Goal: Information Seeking & Learning: Understand process/instructions

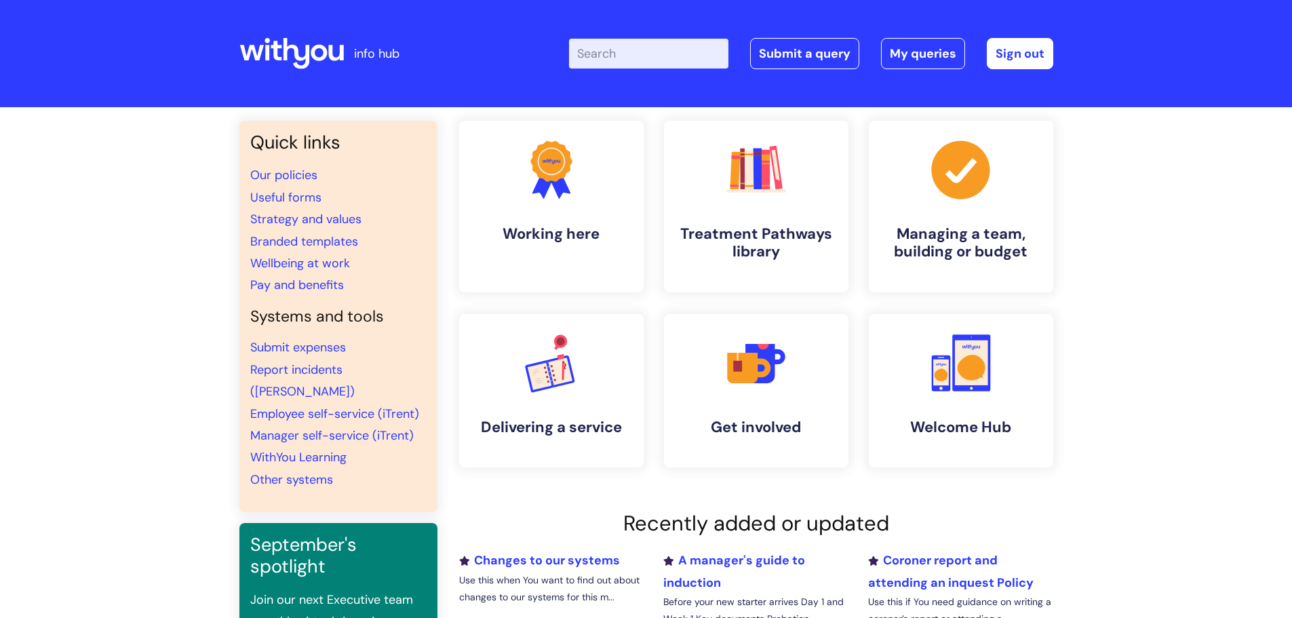
click at [636, 56] on input "Enter your search term here..." at bounding box center [648, 54] width 159 height 30
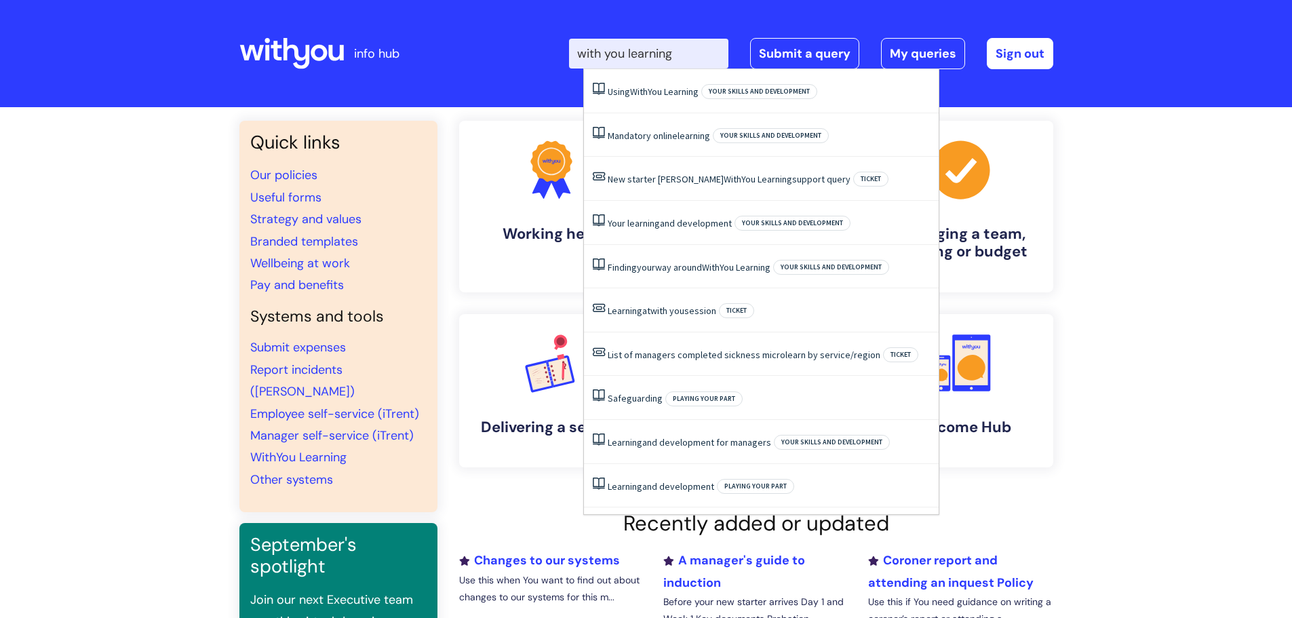
type input "with you learning"
click button "Search" at bounding box center [0, 0] width 0 height 0
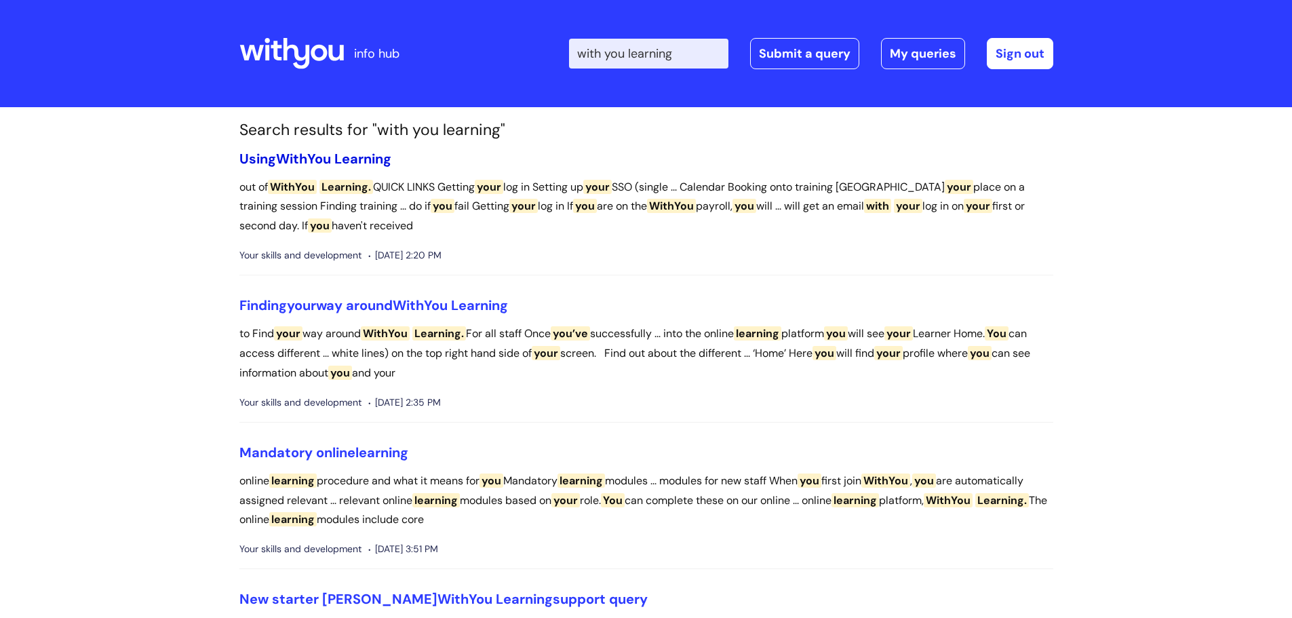
click at [331, 160] on span "WithYou" at bounding box center [303, 159] width 55 height 18
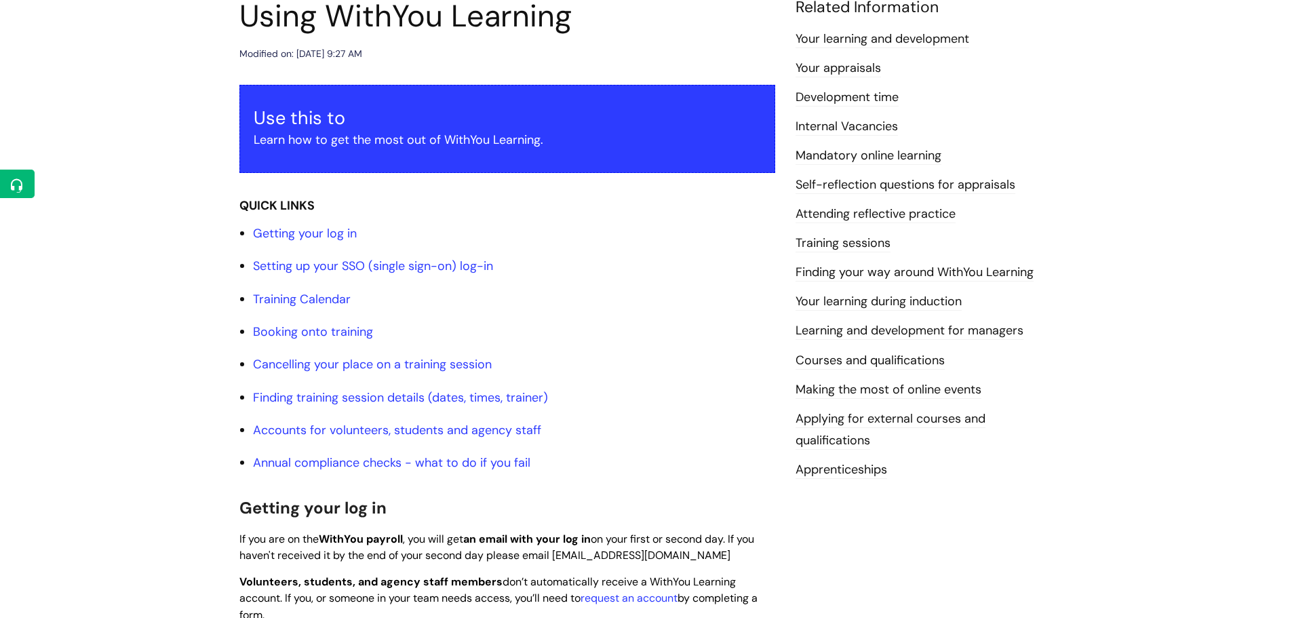
scroll to position [204, 0]
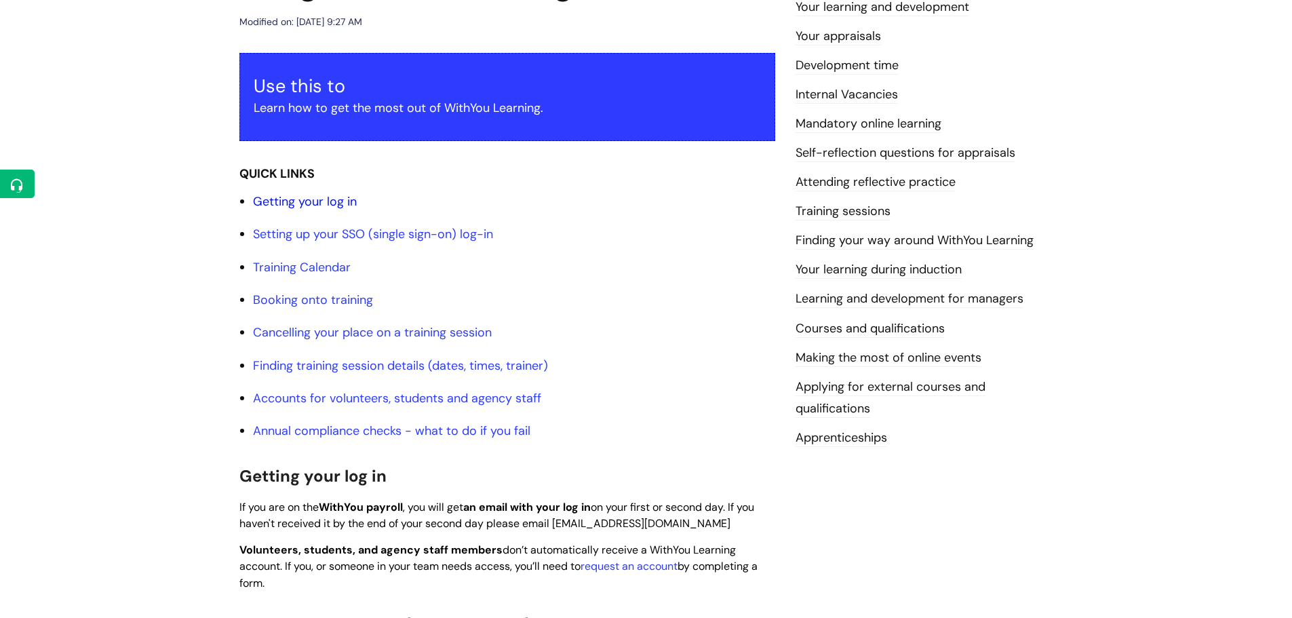
click at [305, 204] on link "Getting your log in" at bounding box center [305, 201] width 104 height 16
